Goal: Information Seeking & Learning: Find contact information

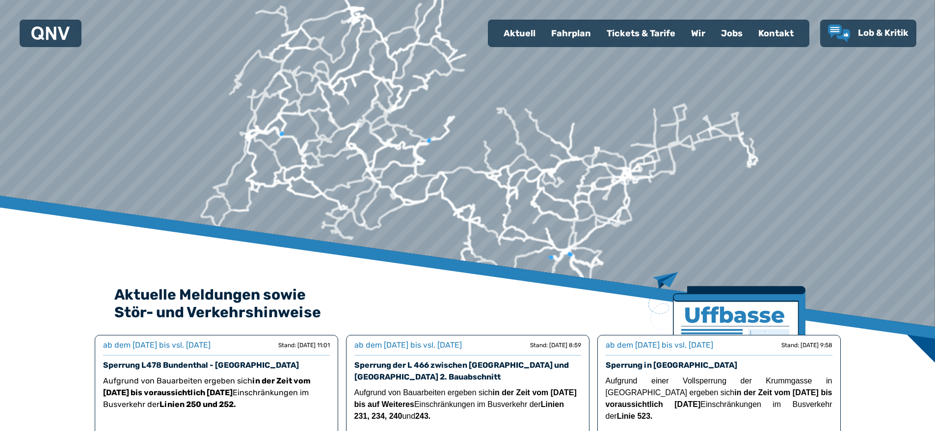
click at [729, 30] on div "Jobs" at bounding box center [731, 34] width 37 height 26
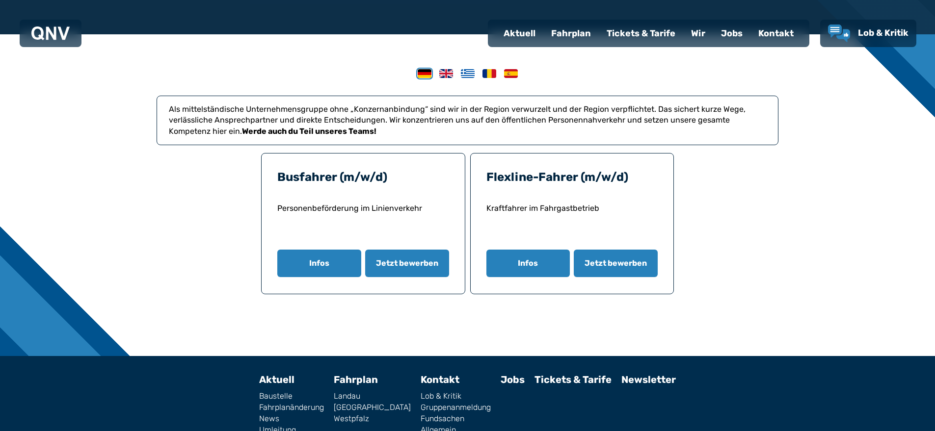
scroll to position [147, 0]
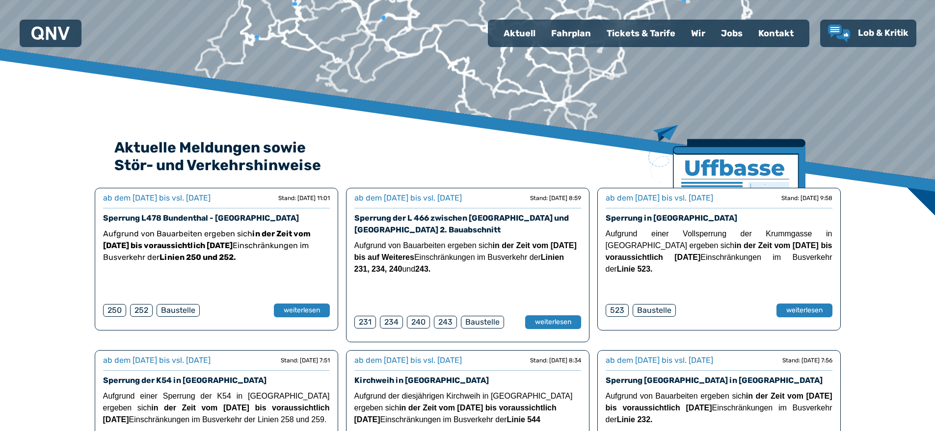
scroll to position [196, 0]
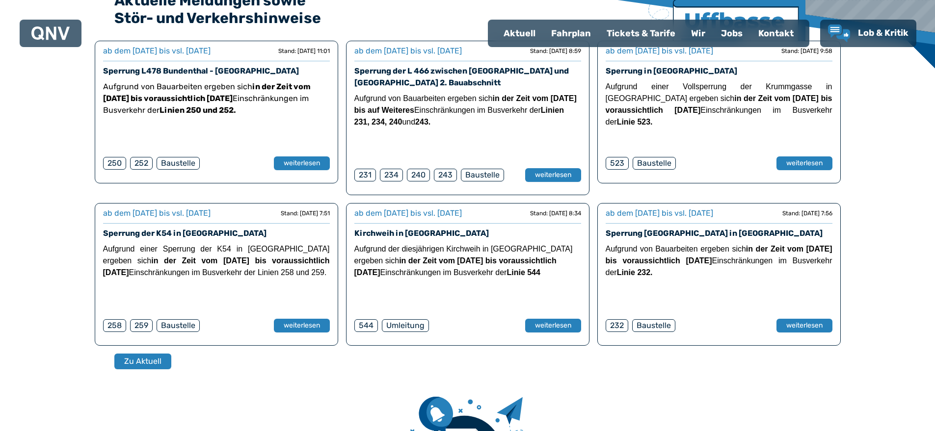
click at [849, 227] on div "Aktuelle Meldungen sowie Stör- und Verkehrshinweise ab dem 06.10.2025 bis vsl. …" at bounding box center [467, 211] width 935 height 1010
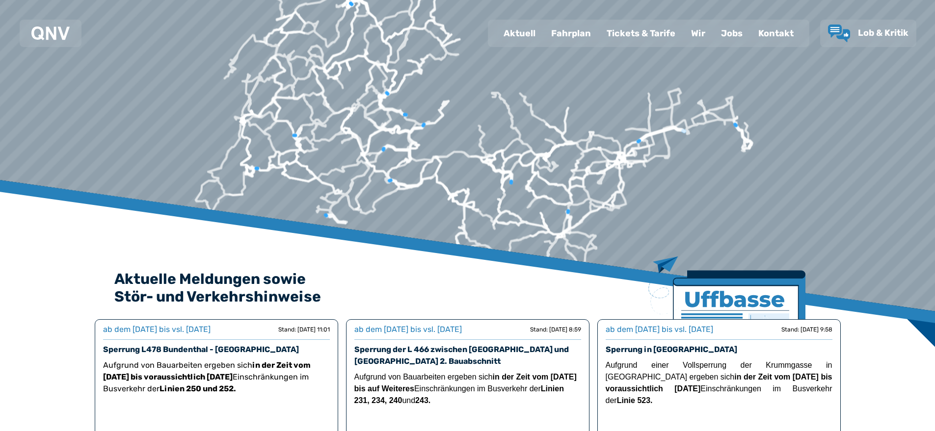
scroll to position [0, 0]
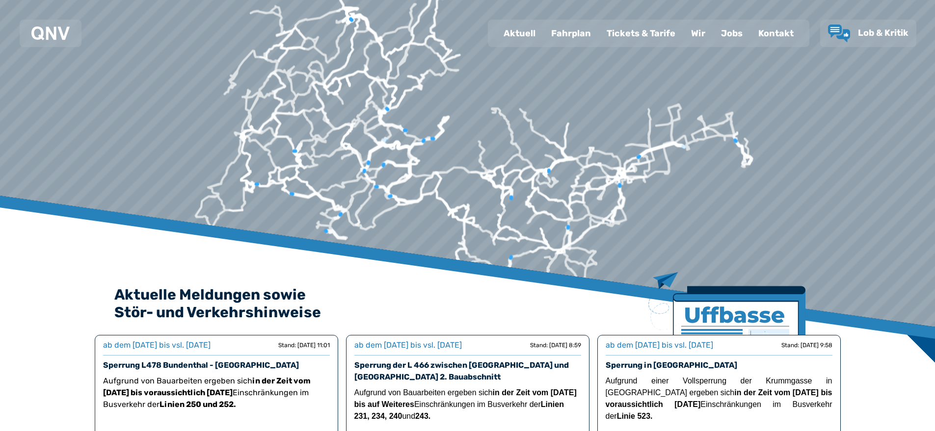
click at [761, 36] on div "Kontakt" at bounding box center [775, 34] width 51 height 26
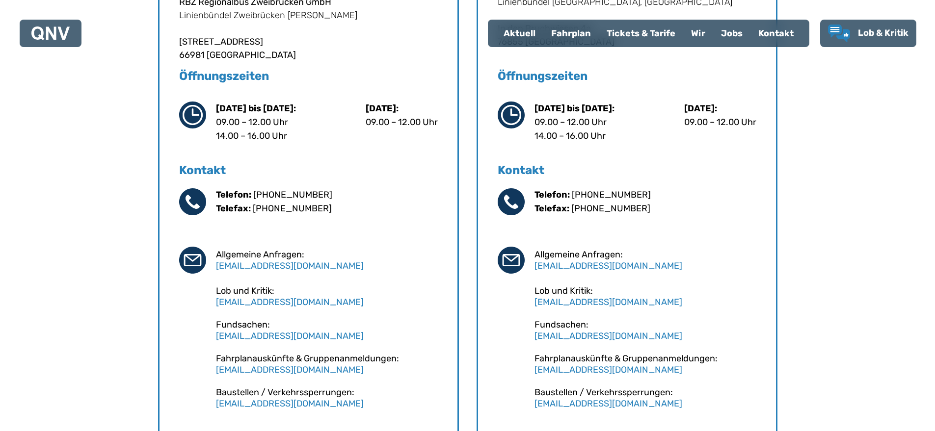
scroll to position [589, 0]
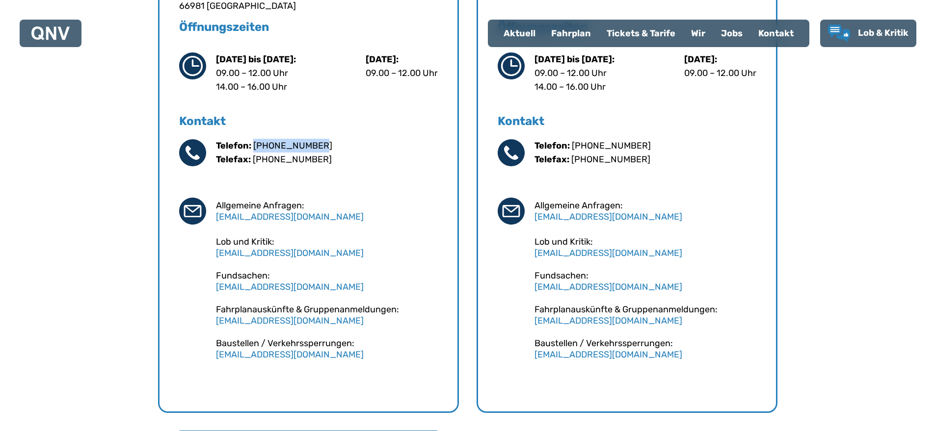
drag, startPoint x: 325, startPoint y: 142, endPoint x: 254, endPoint y: 149, distance: 71.5
click at [254, 149] on div "Telefon: 06395-91011-0 Telefax: 06395-91011-25" at bounding box center [327, 152] width 222 height 27
copy link "[PHONE_NUMBER]"
click at [665, 192] on div "Telefon: 06346-95953-0 Telefax: 06346-95953-25 Allgemeine Anfragen: info@qnv.de…" at bounding box center [627, 249] width 259 height 221
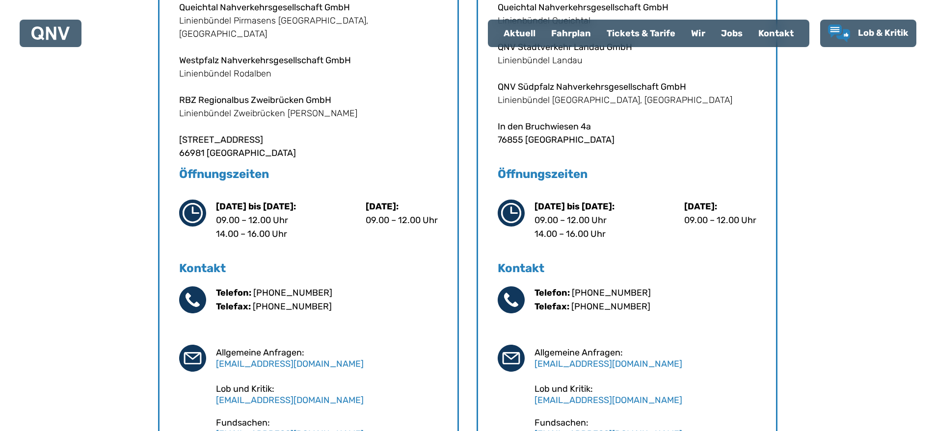
scroll to position [491, 0]
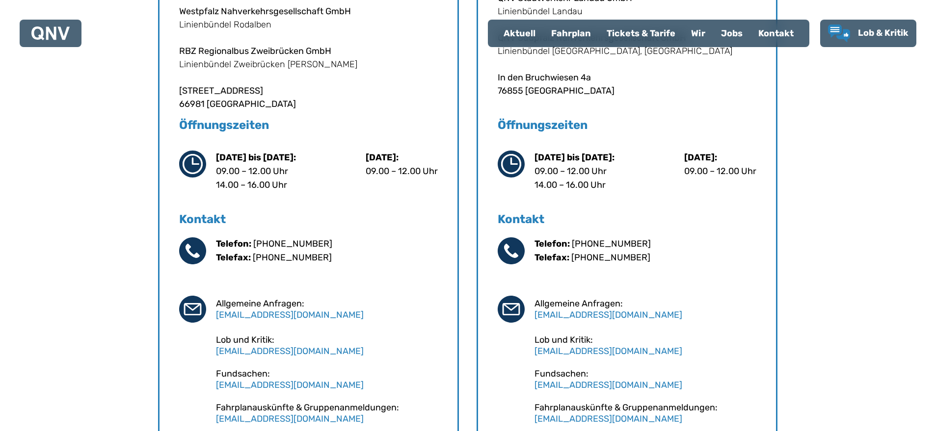
click at [324, 239] on div "Telefon: 06395-91011-0 Telefax: 06395-91011-25" at bounding box center [327, 250] width 222 height 27
drag, startPoint x: 326, startPoint y: 247, endPoint x: 254, endPoint y: 247, distance: 72.1
click at [254, 247] on div "Telefon: 06395-91011-0 Telefax: 06395-91011-25" at bounding box center [327, 250] width 222 height 27
copy link "[PHONE_NUMBER]"
click at [832, 160] on div "Standorte QNV Standort [GEOGRAPHIC_DATA] in [GEOGRAPHIC_DATA] Navigieren Queich…" at bounding box center [468, 183] width 850 height 743
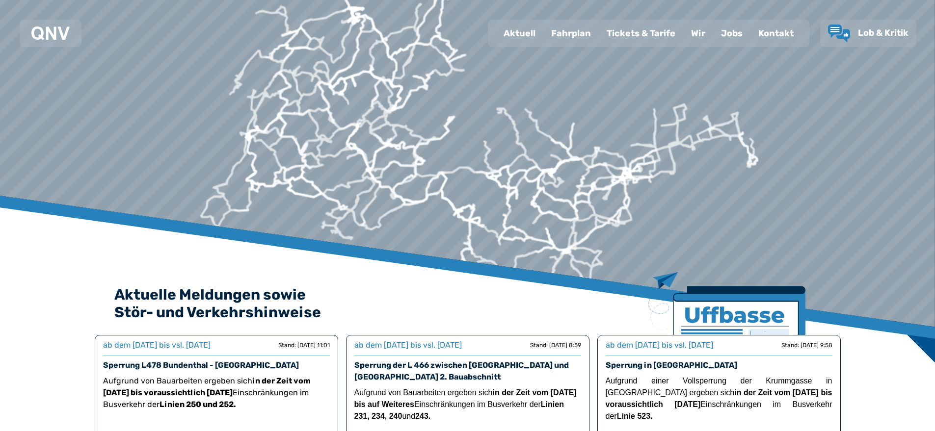
click at [781, 35] on div "Kontakt" at bounding box center [775, 34] width 51 height 26
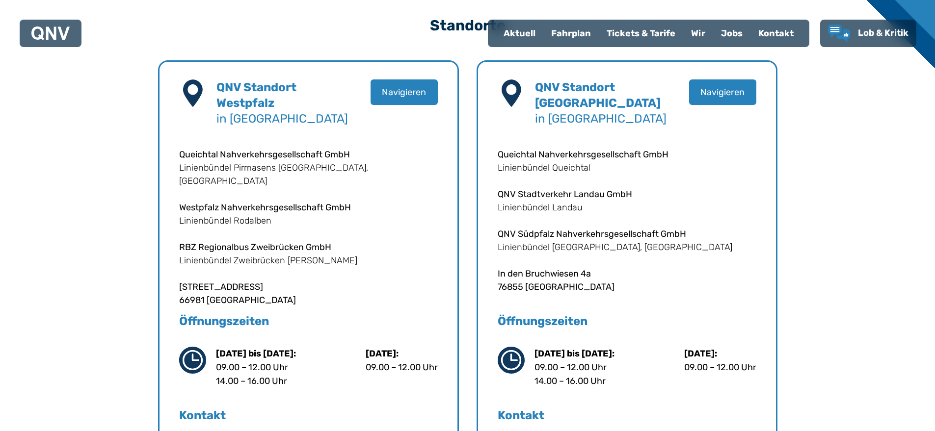
scroll to position [540, 0]
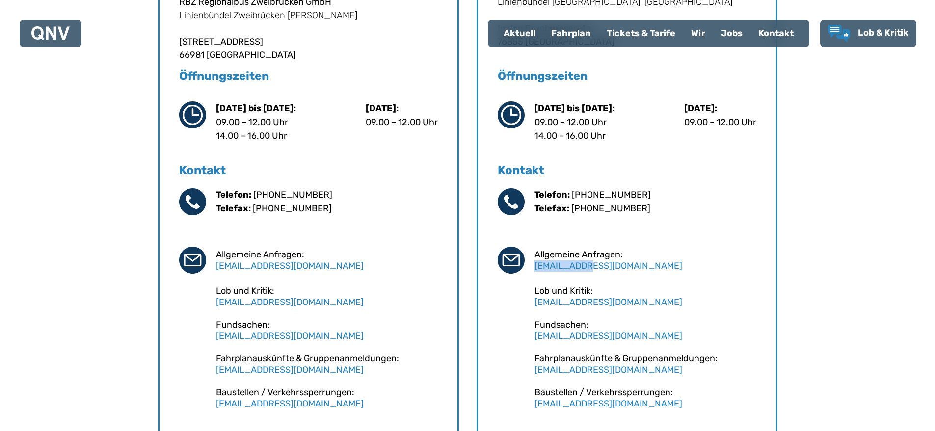
drag, startPoint x: 603, startPoint y: 267, endPoint x: 534, endPoint y: 263, distance: 68.9
click at [534, 263] on div "Allgemeine Anfragen: [EMAIL_ADDRESS][DOMAIN_NAME]" at bounding box center [645, 260] width 222 height 22
copy link "[EMAIL_ADDRESS][DOMAIN_NAME]"
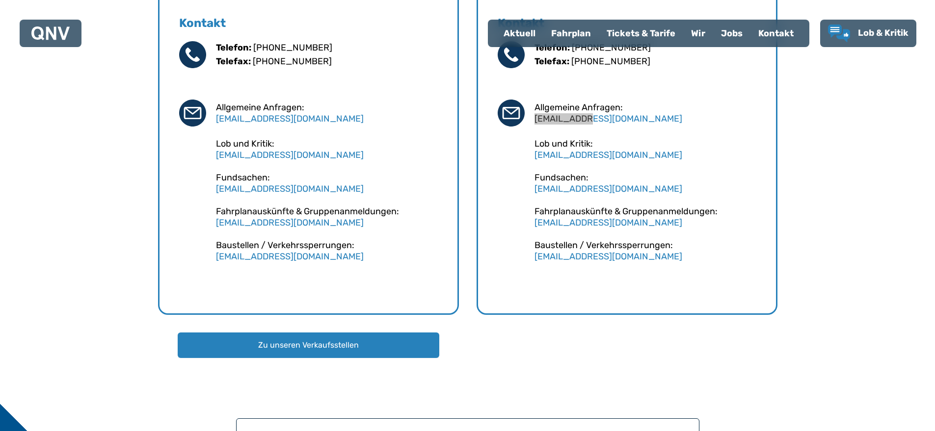
scroll to position [638, 0]
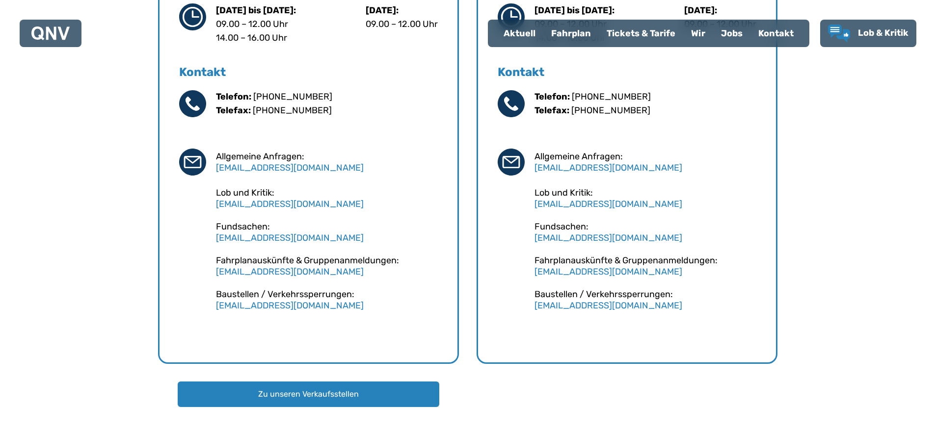
drag, startPoint x: 806, startPoint y: 256, endPoint x: 793, endPoint y: 259, distance: 13.7
click at [805, 257] on div "Standorte QNV Standort [GEOGRAPHIC_DATA] in [GEOGRAPHIC_DATA] Navigieren Queich…" at bounding box center [468, 36] width 850 height 743
